Goal: Transaction & Acquisition: Purchase product/service

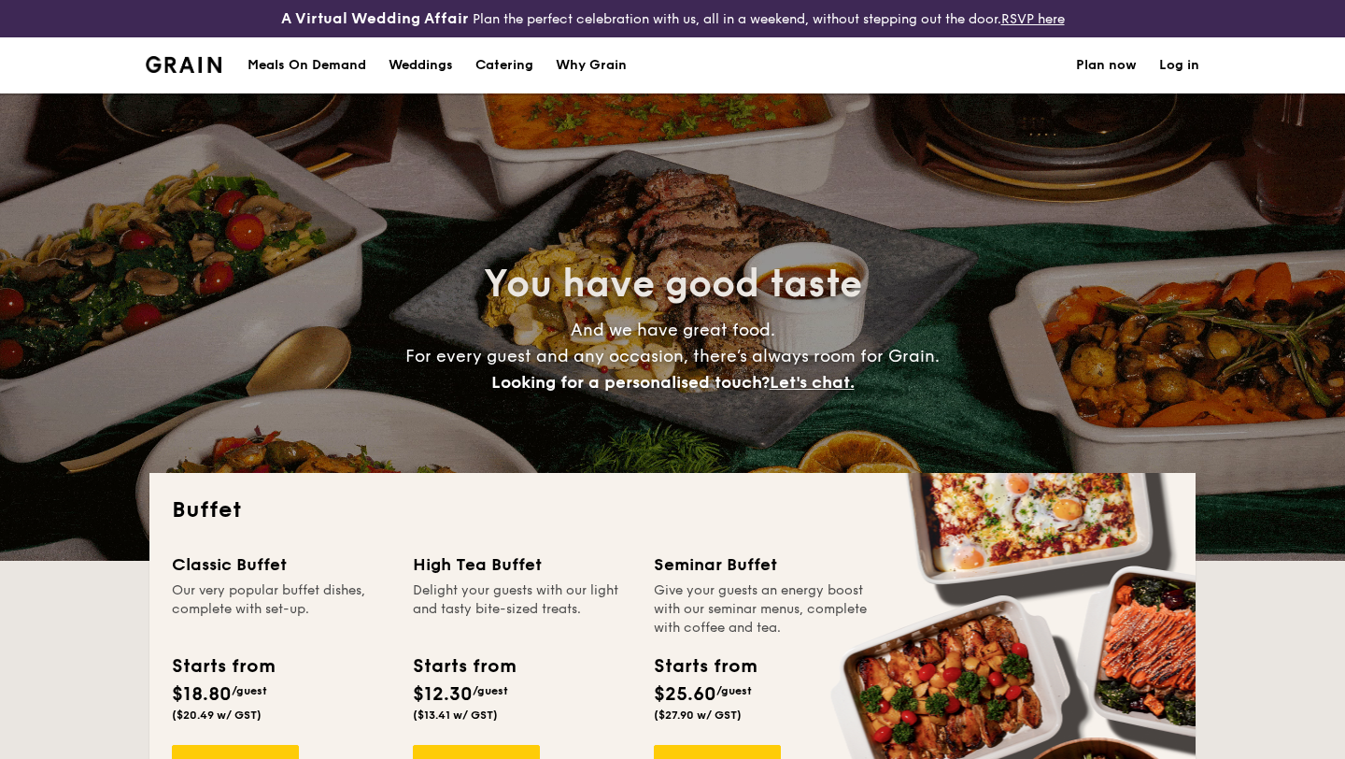
select select
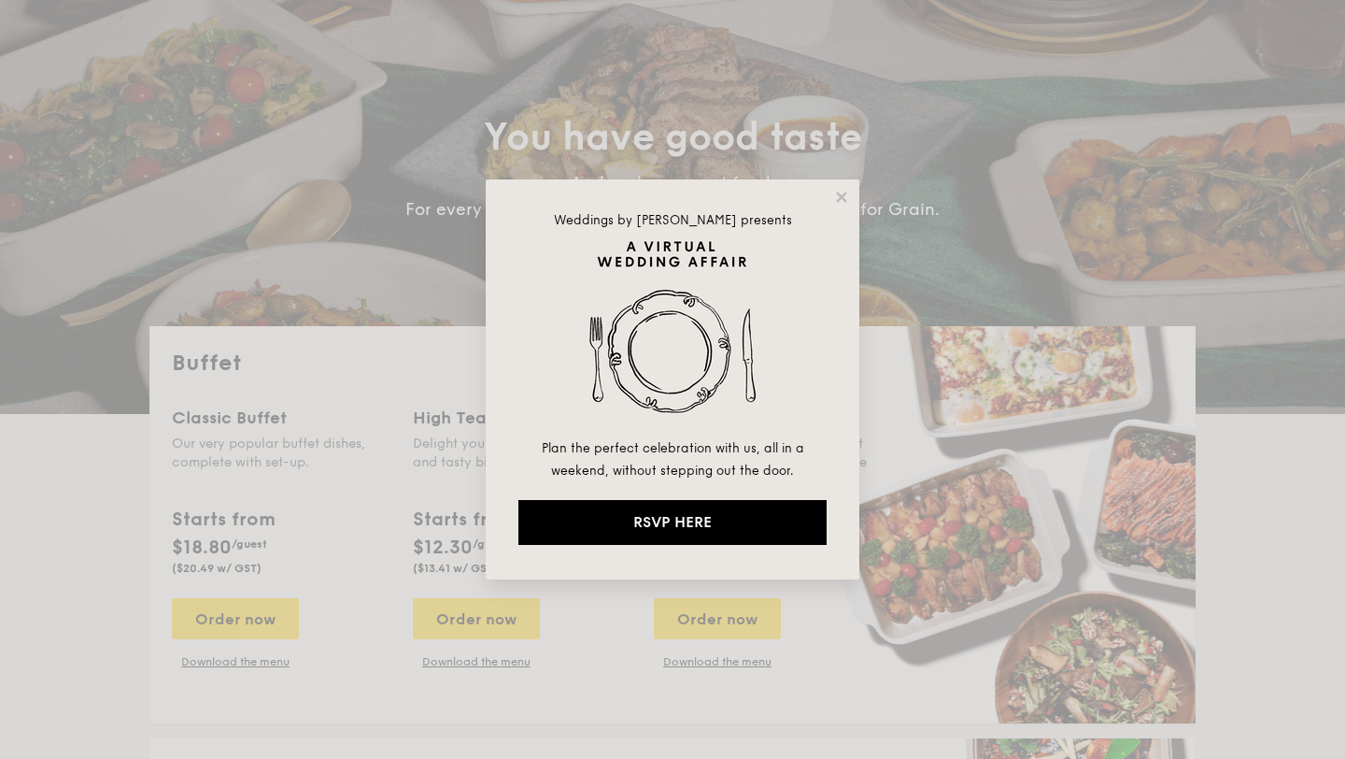
click at [842, 205] on div "Weddings by [PERSON_NAME] presents Plan the perfect celebration with us, all in…" at bounding box center [673, 379] width 374 height 400
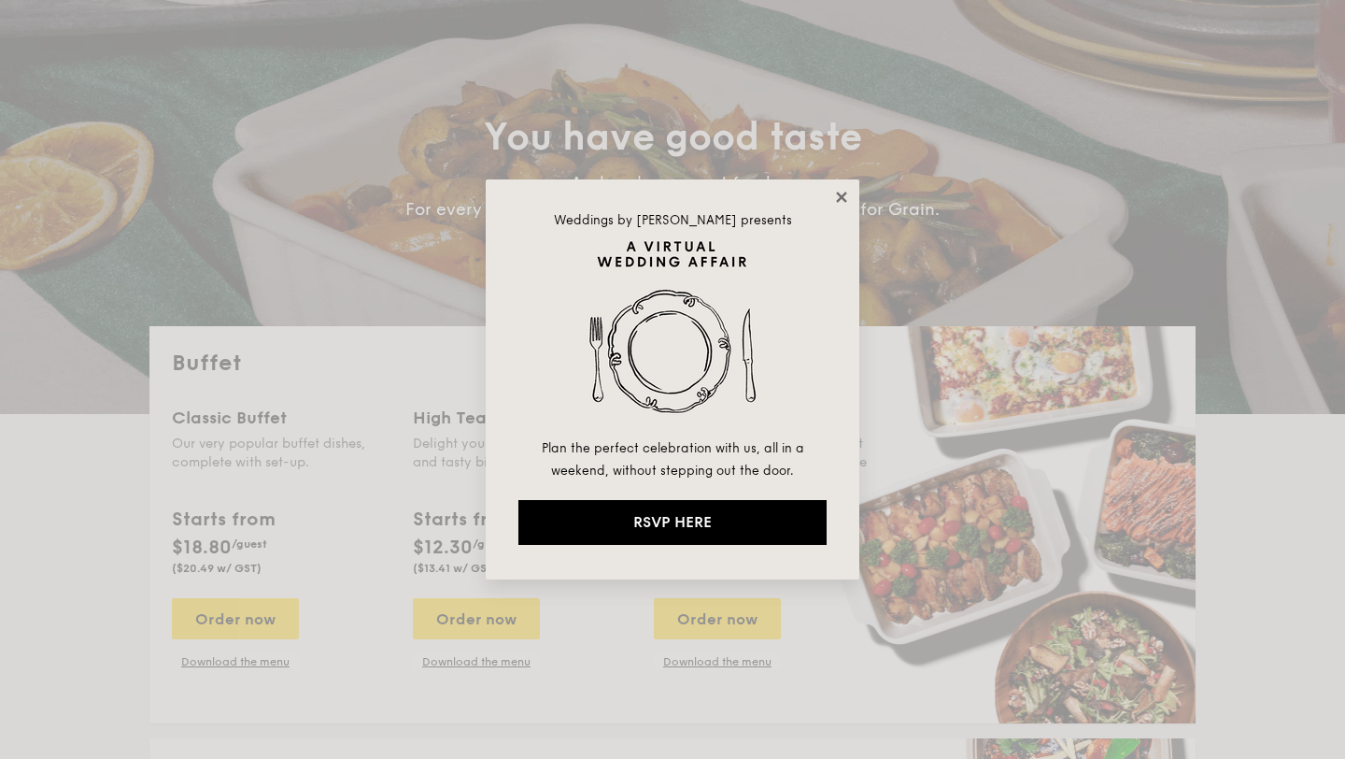
click at [838, 200] on icon at bounding box center [841, 197] width 10 height 10
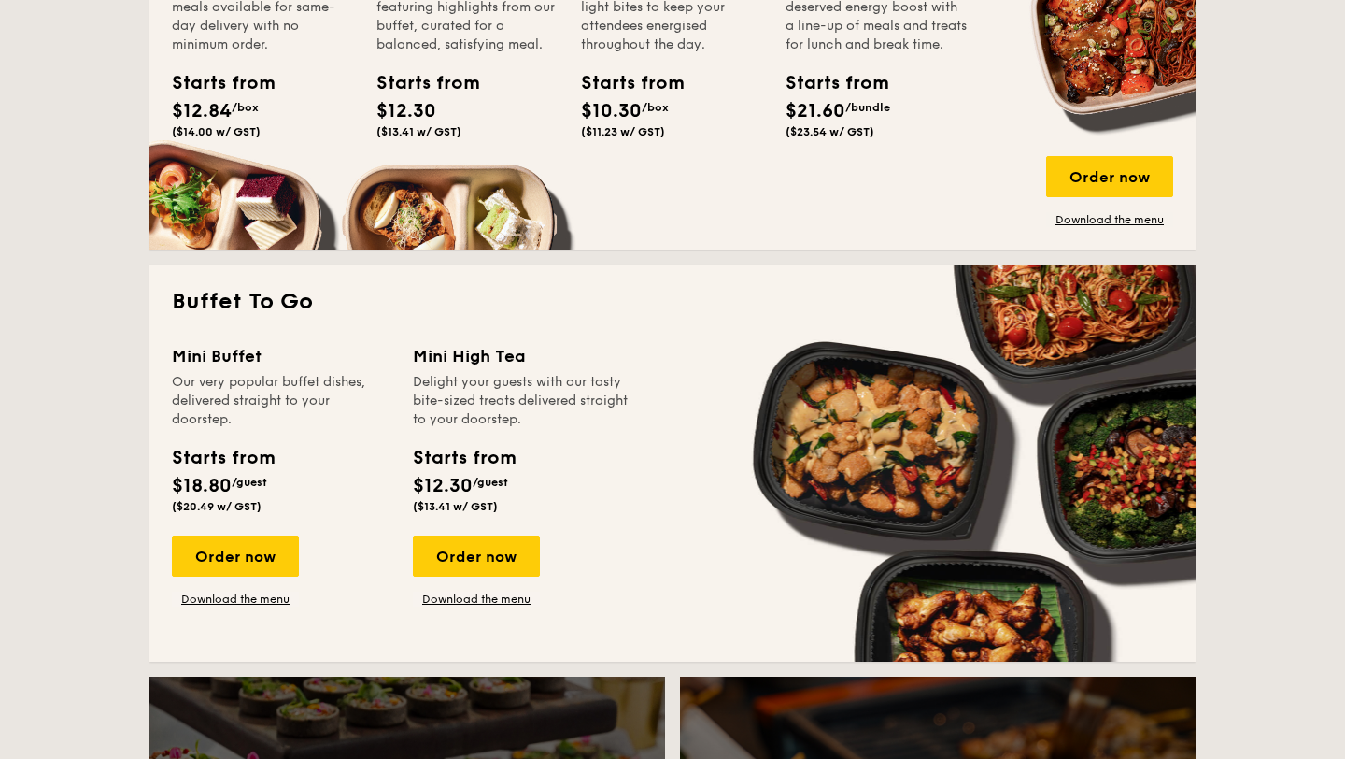
scroll to position [1305, 0]
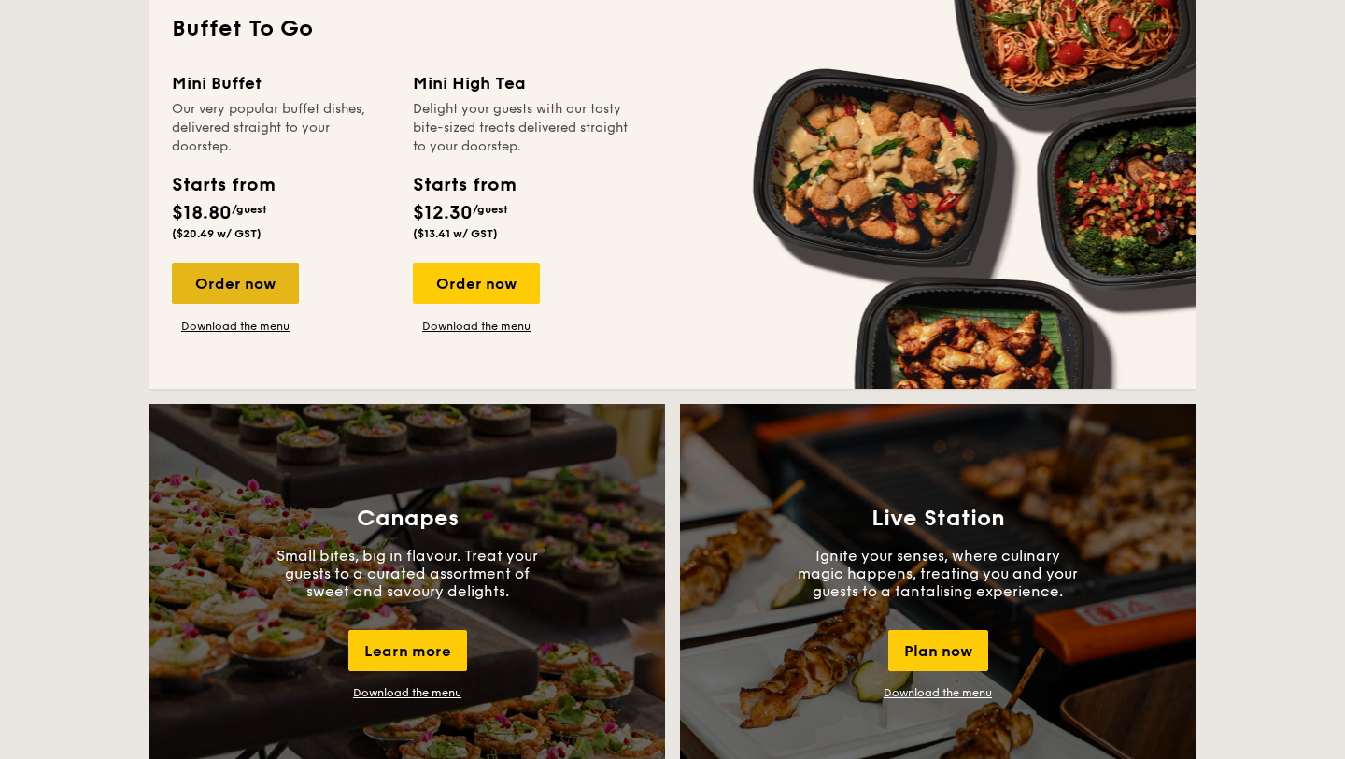
click at [253, 282] on div "Order now" at bounding box center [235, 283] width 127 height 41
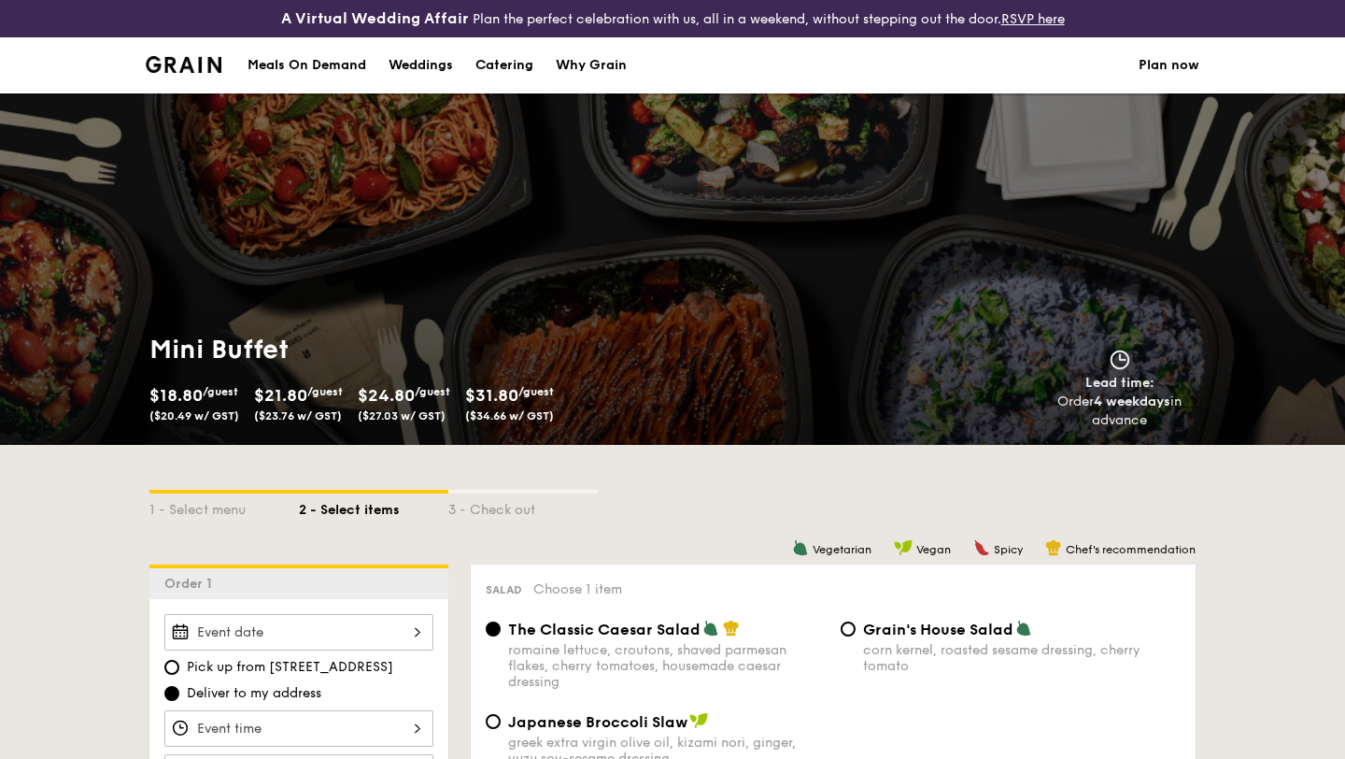
click at [468, 293] on div "Mini Buffet $18.80 /guest ($20.49 w/ GST) $21.80 /guest ($23.76 w/ GST) $24.80 …" at bounding box center [672, 268] width 1345 height 351
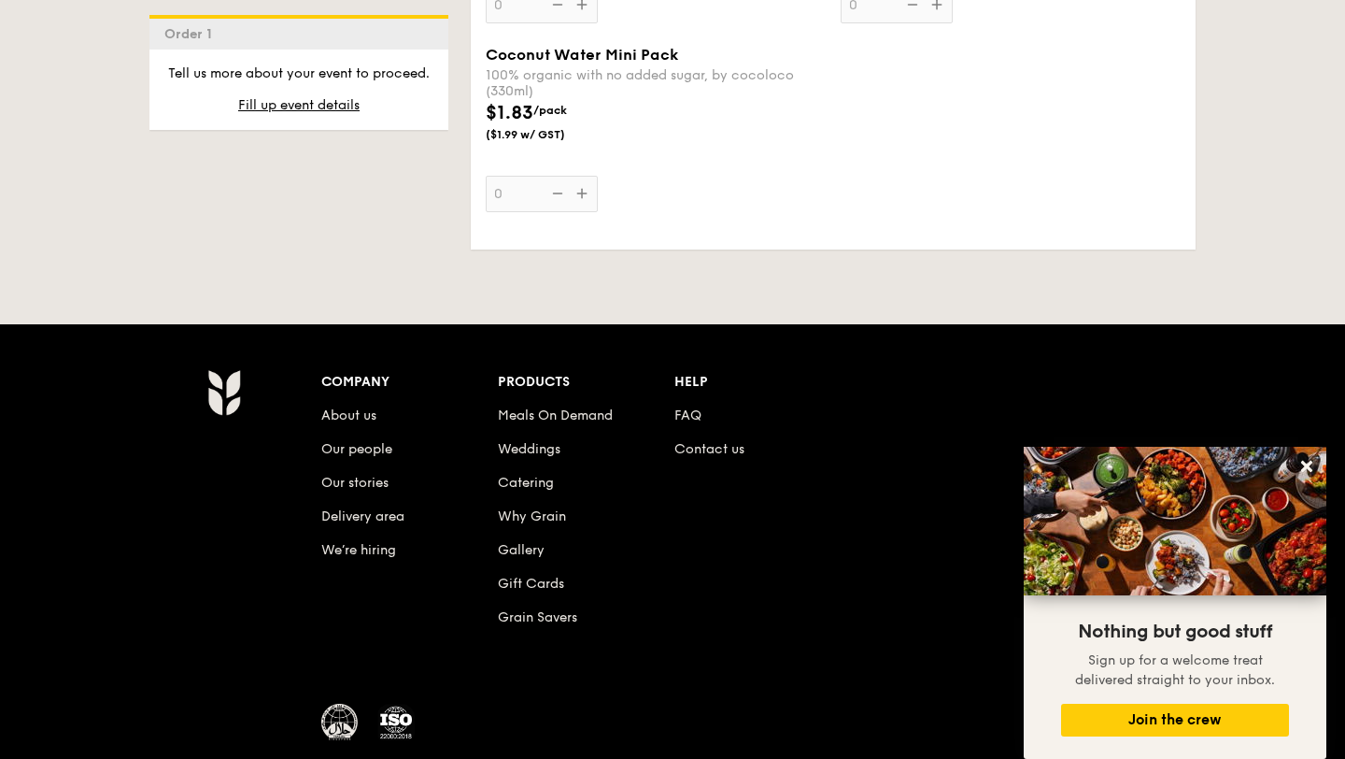
scroll to position [4055, 0]
